Goal: Information Seeking & Learning: Learn about a topic

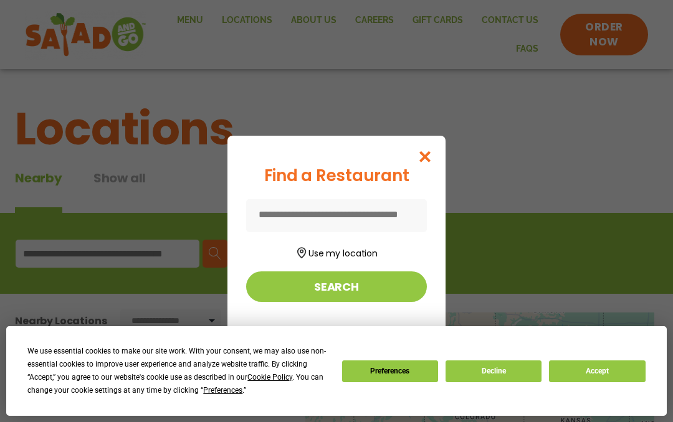
click at [338, 288] on button "Search" at bounding box center [336, 286] width 181 height 31
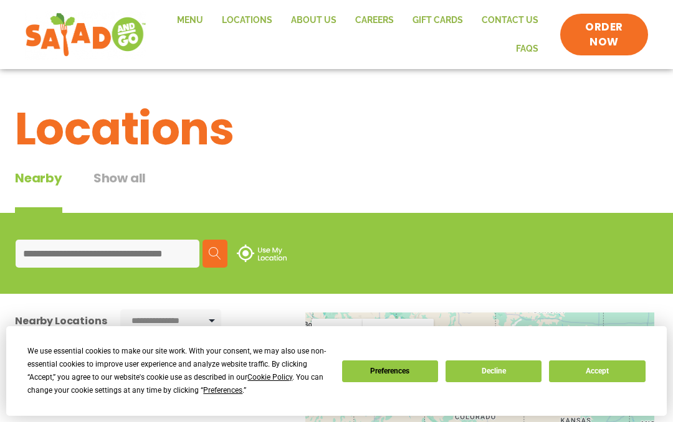
click at [125, 261] on input at bounding box center [108, 254] width 184 height 28
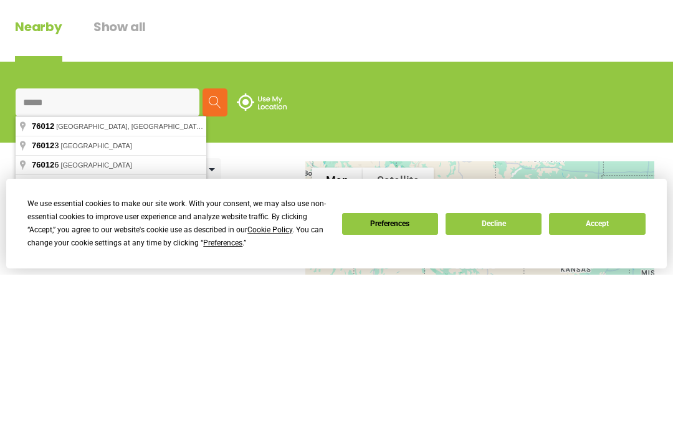
type input "**********"
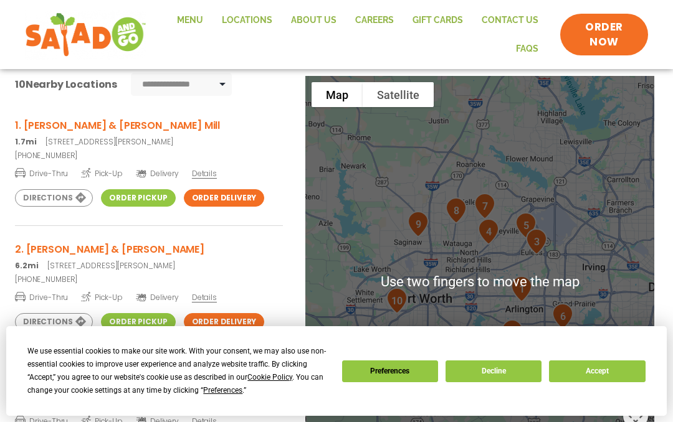
scroll to position [235, 0]
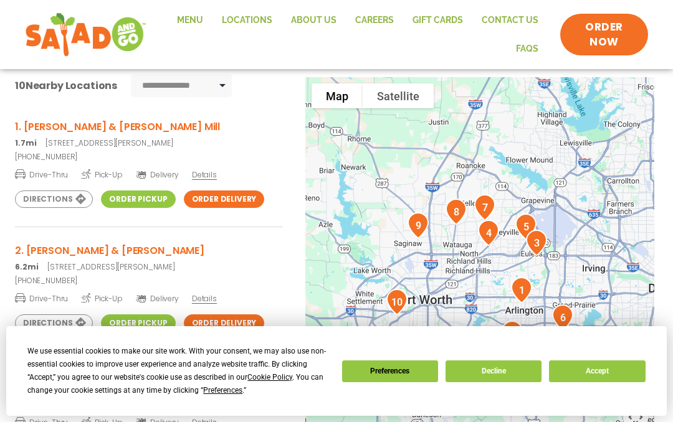
click at [198, 19] on link "Menu" at bounding box center [190, 20] width 45 height 29
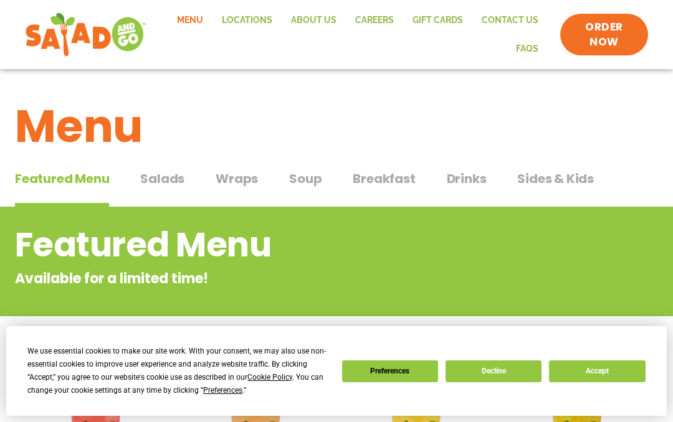
click at [608, 372] on button "Accept" at bounding box center [597, 372] width 96 height 22
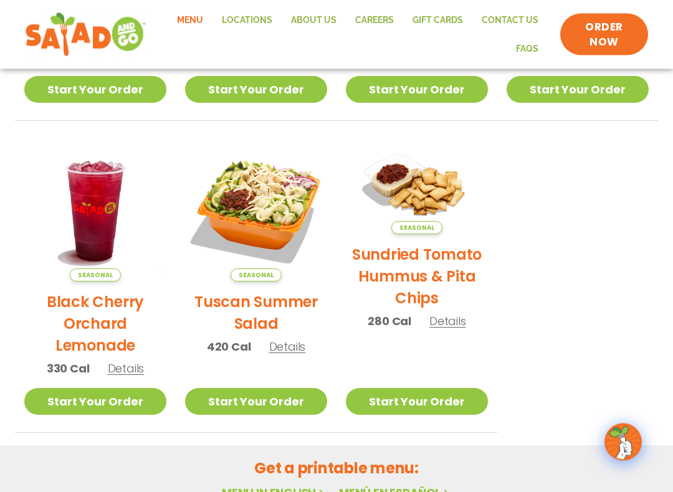
scroll to position [531, 0]
click at [259, 219] on img at bounding box center [256, 210] width 142 height 142
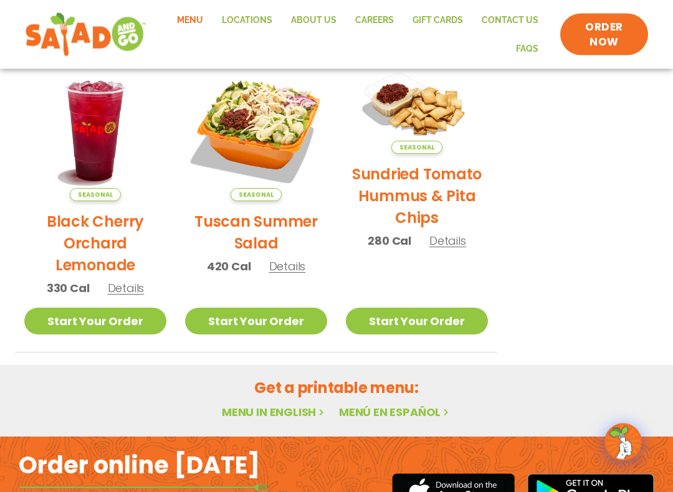
scroll to position [612, 0]
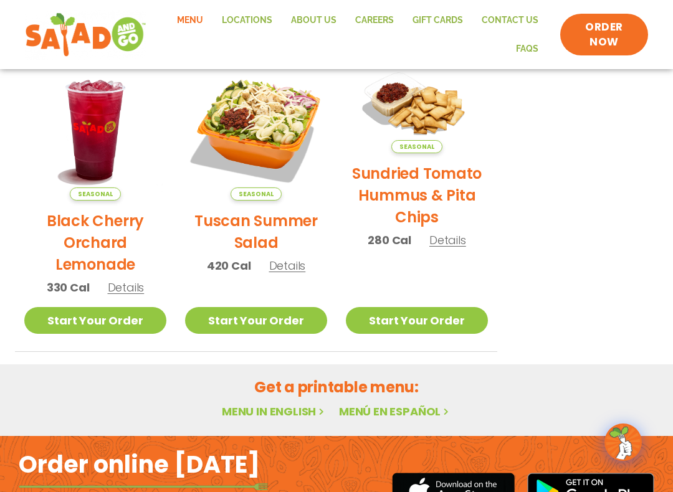
click at [283, 417] on link "Menu in English" at bounding box center [274, 412] width 105 height 16
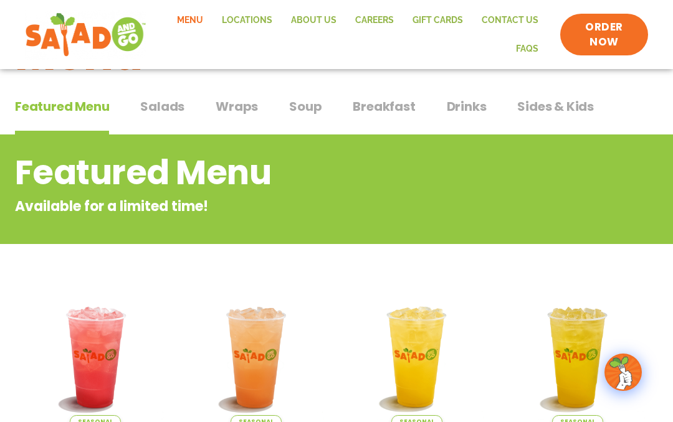
scroll to position [0, 0]
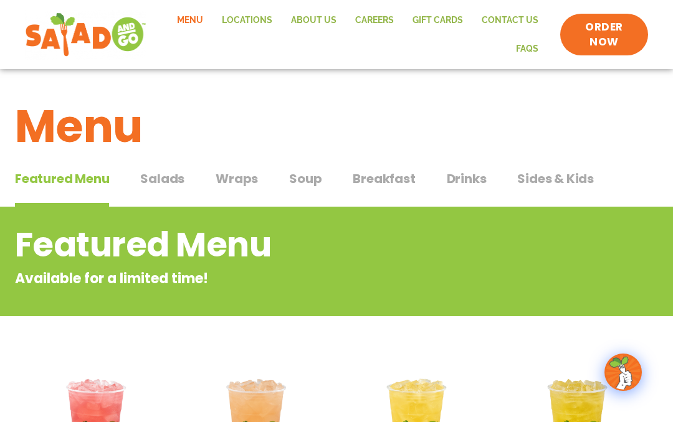
click at [166, 186] on span "Salads" at bounding box center [162, 178] width 44 height 19
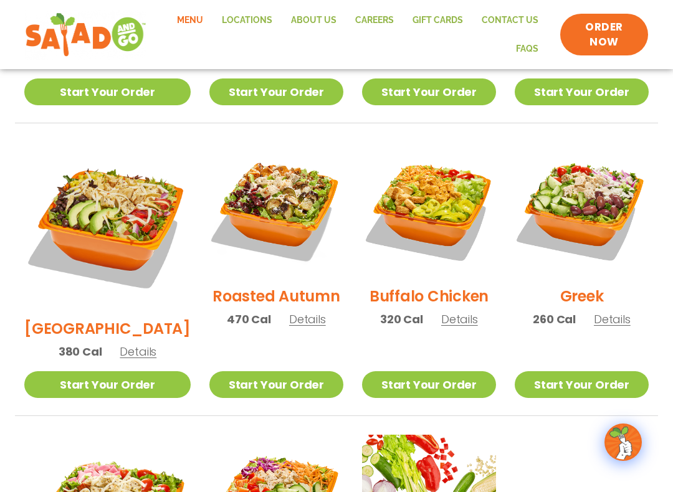
scroll to position [599, 0]
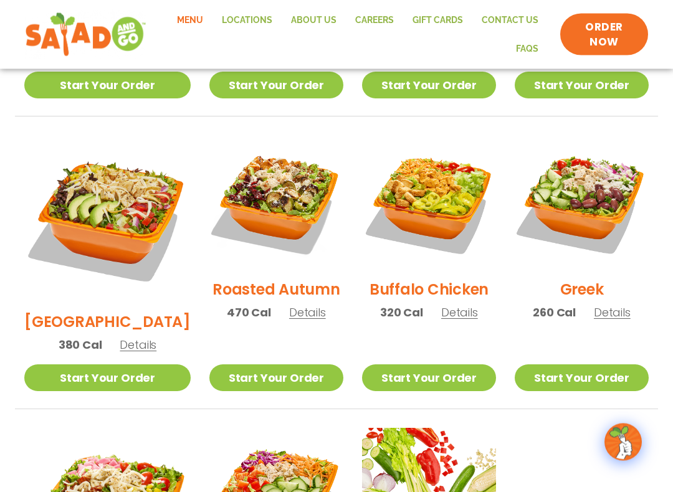
click at [615, 305] on span "Details" at bounding box center [611, 313] width 37 height 16
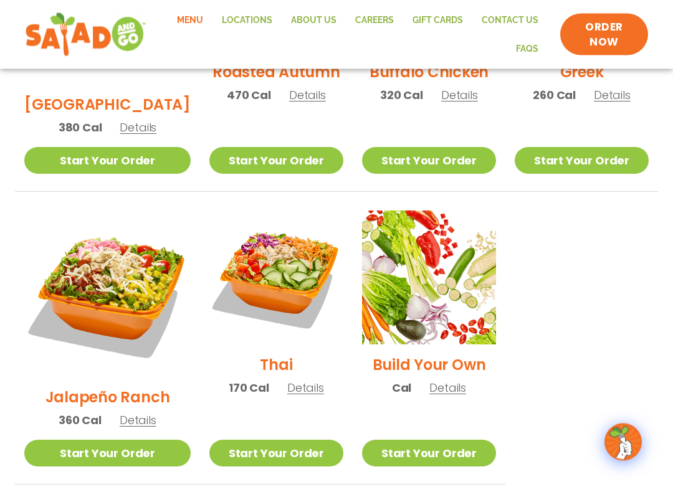
scroll to position [819, 0]
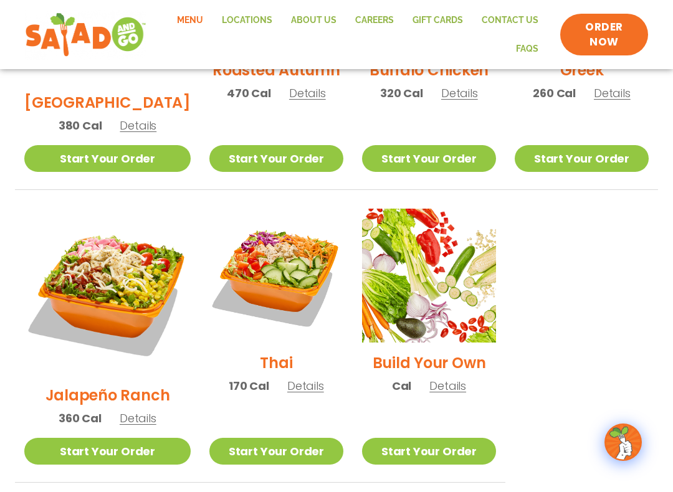
click at [292, 378] on span "Details" at bounding box center [305, 386] width 37 height 16
click at [133, 410] on span "Details" at bounding box center [138, 418] width 37 height 16
click at [143, 410] on span "Details" at bounding box center [138, 418] width 37 height 16
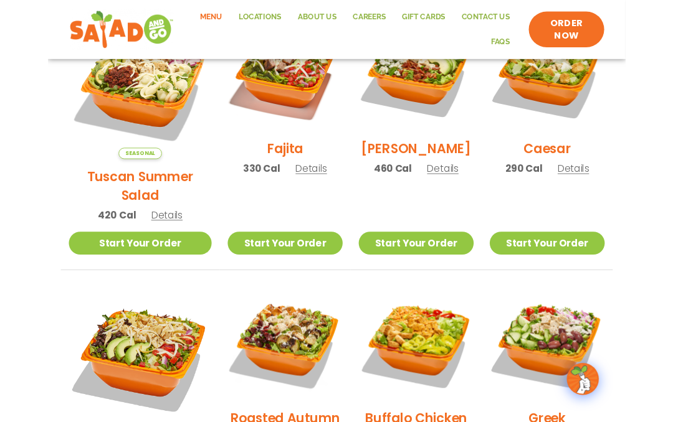
scroll to position [437, 0]
